Goal: Task Accomplishment & Management: Manage account settings

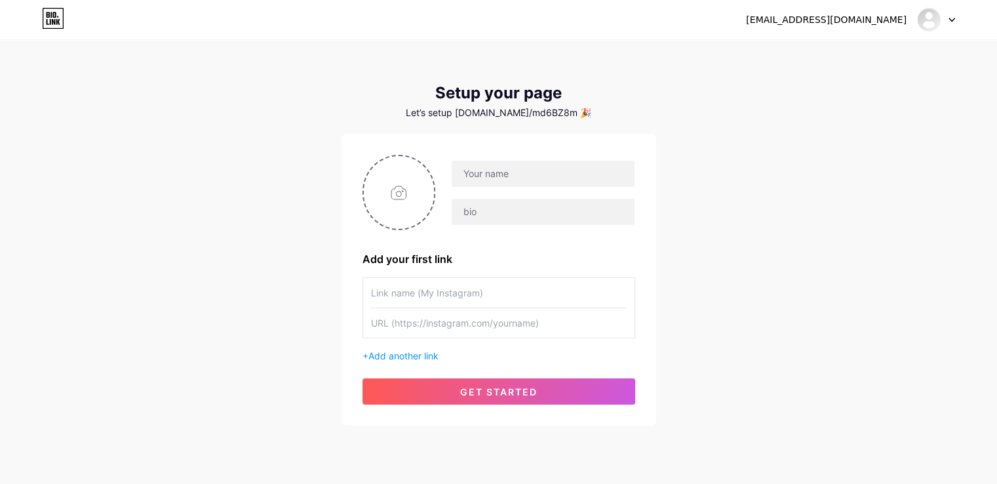
click at [949, 18] on icon at bounding box center [952, 20] width 7 height 5
click at [951, 25] on div at bounding box center [936, 20] width 38 height 24
click at [837, 87] on li "Logout" at bounding box center [873, 88] width 163 height 35
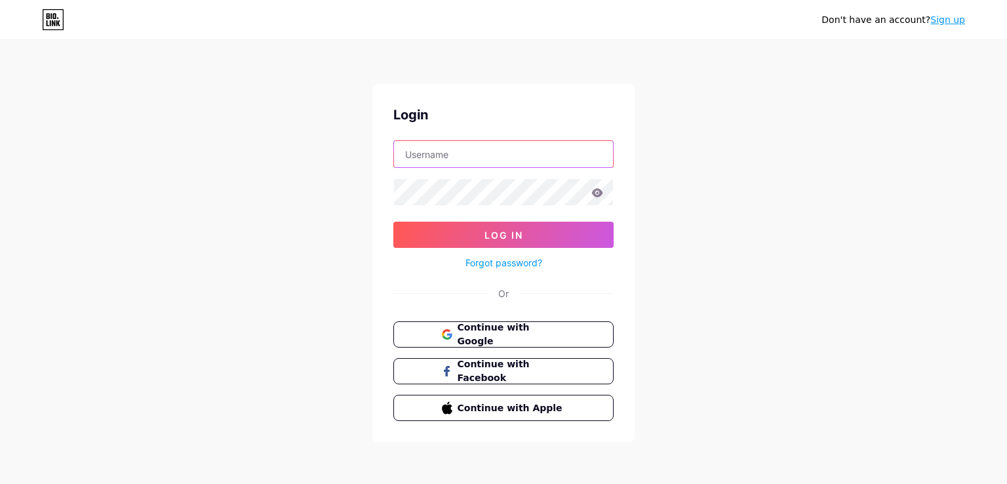
type input "[EMAIL_ADDRESS][DOMAIN_NAME]"
click at [508, 329] on span "Continue with Google" at bounding box center [511, 335] width 110 height 28
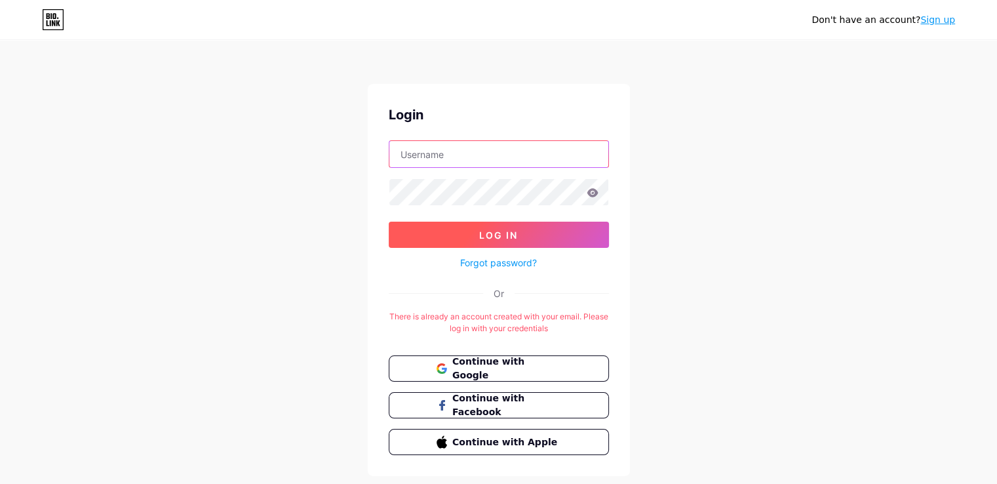
type input "[EMAIL_ADDRESS][DOMAIN_NAME]"
click at [521, 241] on button "Log In" at bounding box center [499, 235] width 220 height 26
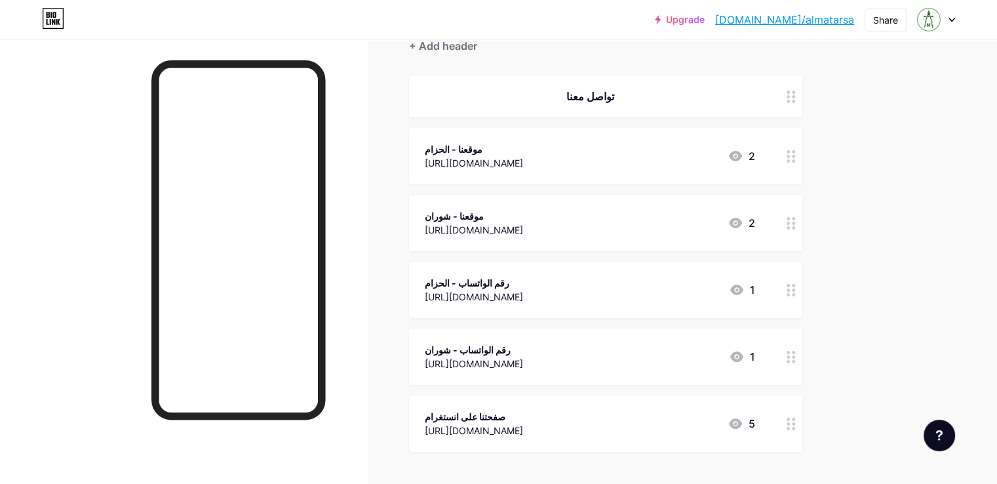
scroll to position [4, 0]
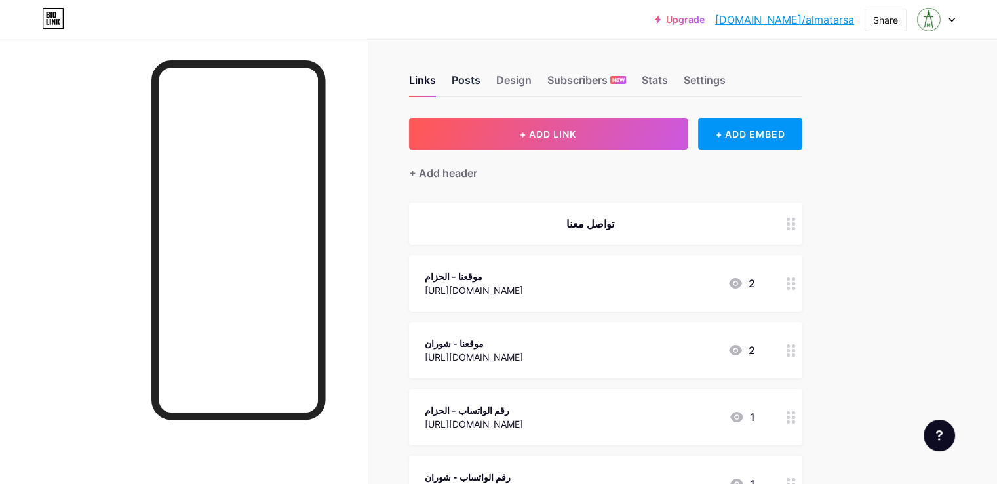
click at [481, 84] on div "Posts" at bounding box center [466, 84] width 29 height 24
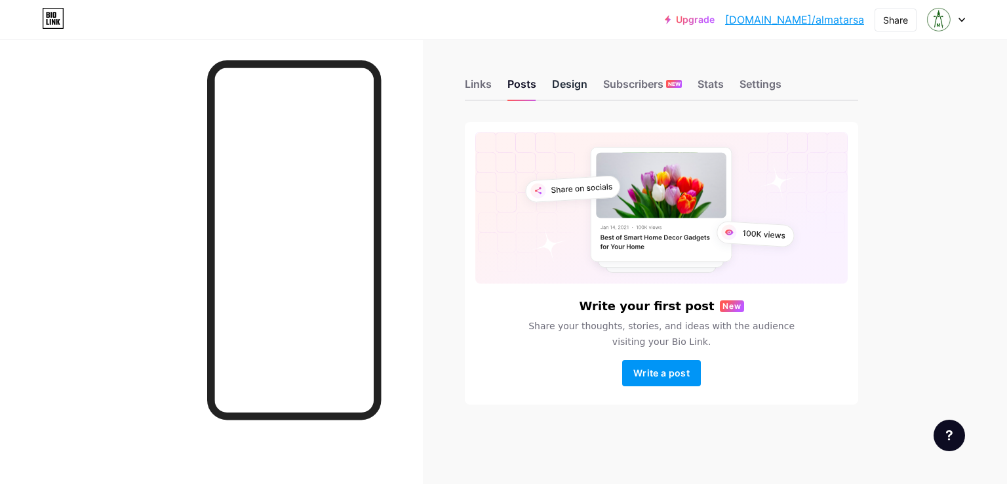
click at [564, 83] on div "Design" at bounding box center [569, 88] width 35 height 24
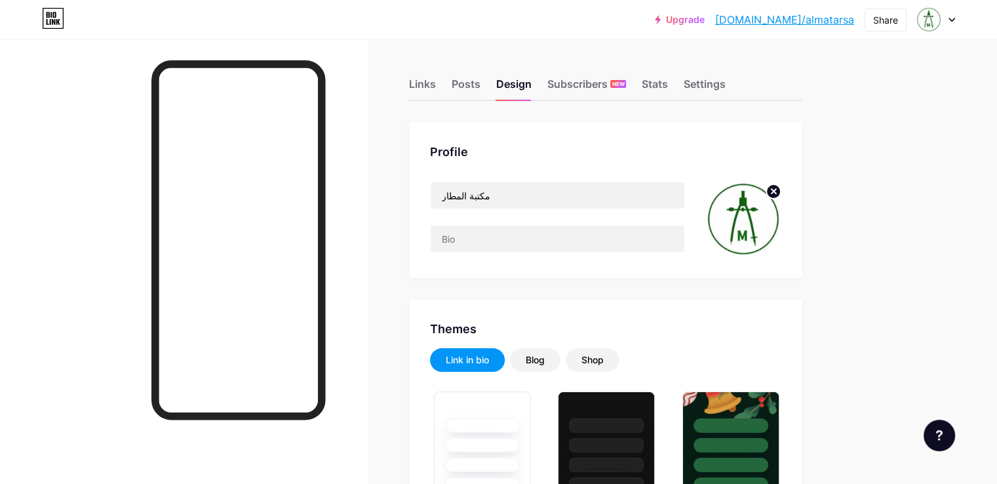
click at [620, 90] on div "Subscribers NEW" at bounding box center [587, 88] width 79 height 24
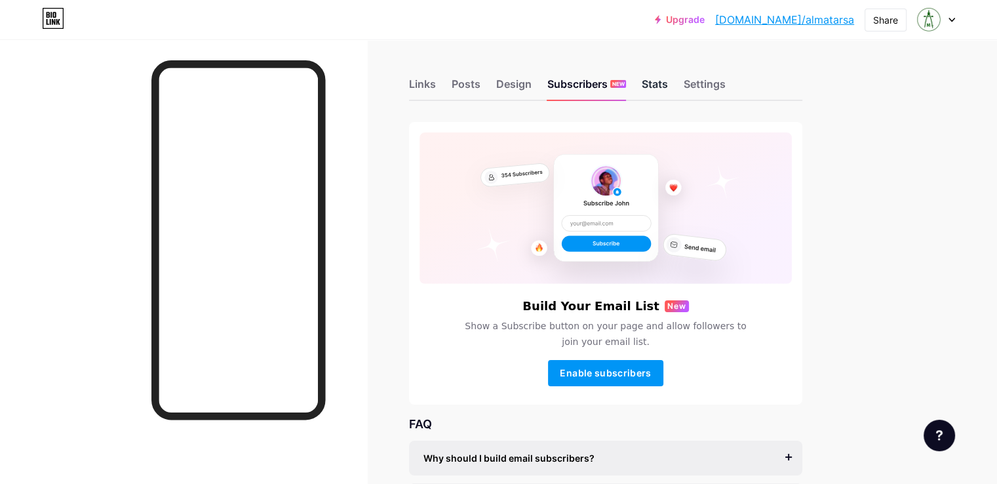
click at [668, 85] on div "Stats" at bounding box center [655, 88] width 26 height 24
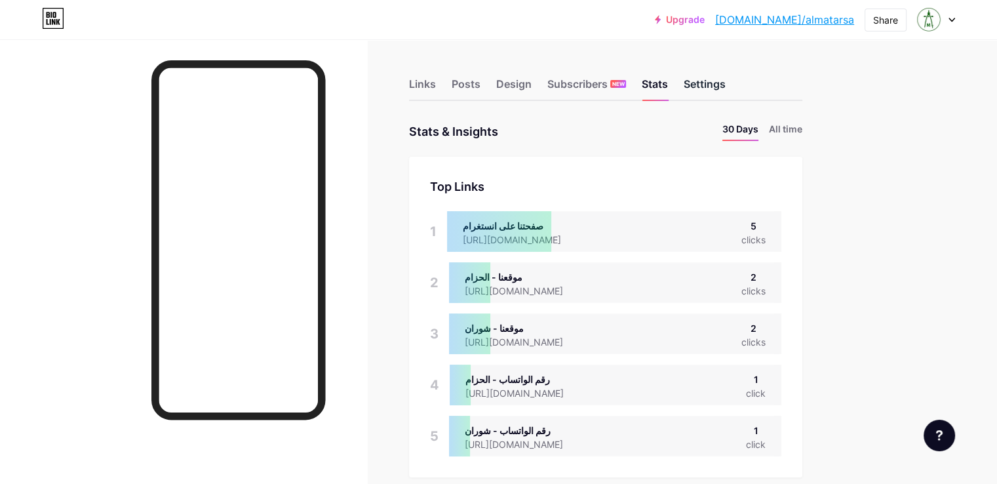
click at [726, 92] on div "Settings" at bounding box center [705, 88] width 42 height 24
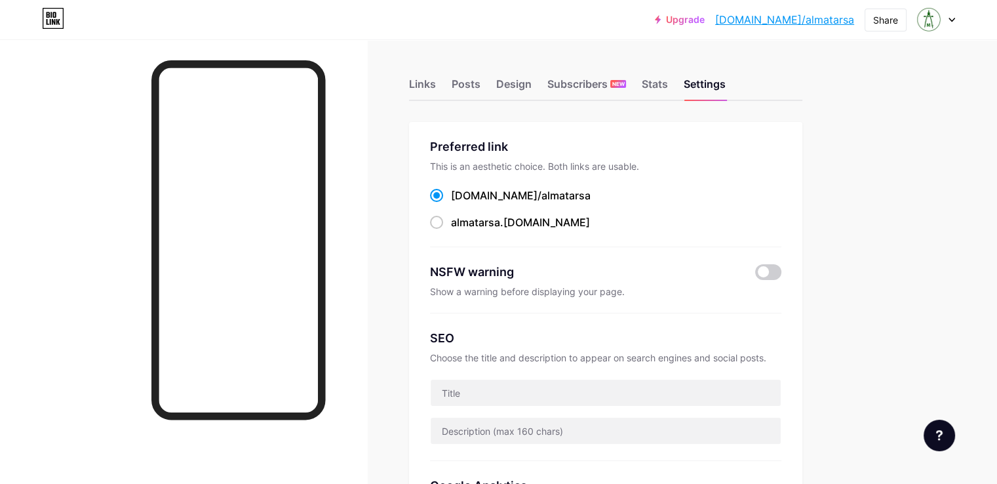
click at [758, 177] on div "Preferred link This is an aesthetic choice. Both links are usable. [DOMAIN_NAME…" at bounding box center [605, 193] width 351 height 110
click at [436, 83] on div "Links" at bounding box center [422, 88] width 27 height 24
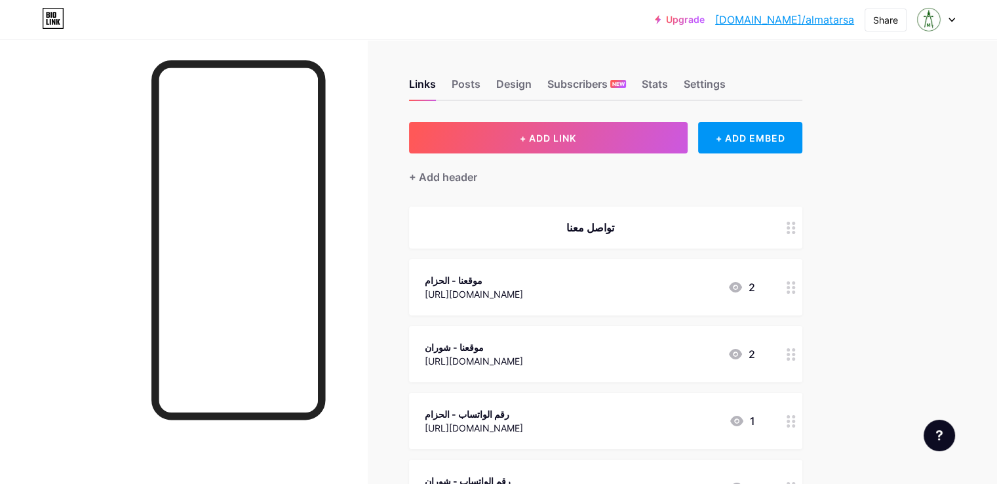
click at [969, 73] on div "Upgrade [DOMAIN_NAME]/almata... [DOMAIN_NAME]/almatarsa Share Switch accounts م…" at bounding box center [498, 407] width 997 height 814
click at [810, 25] on link "[DOMAIN_NAME]/almatarsa" at bounding box center [784, 20] width 139 height 16
